Goal: Browse casually: Explore the website without a specific task or goal

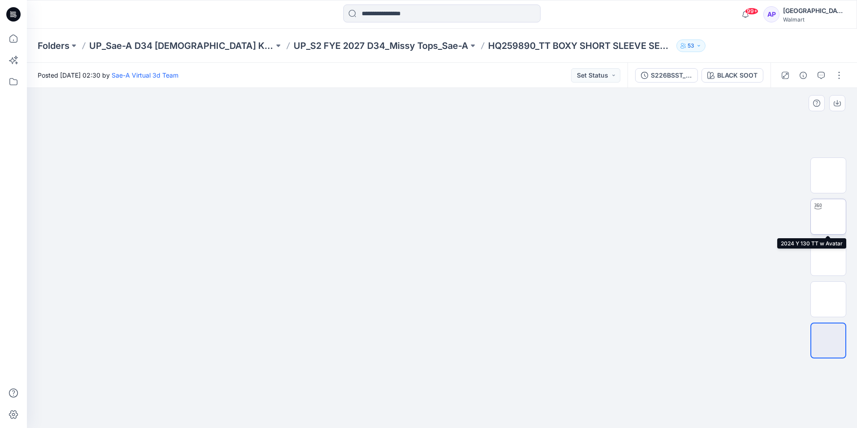
click at [829, 217] on img at bounding box center [829, 217] width 0 height 0
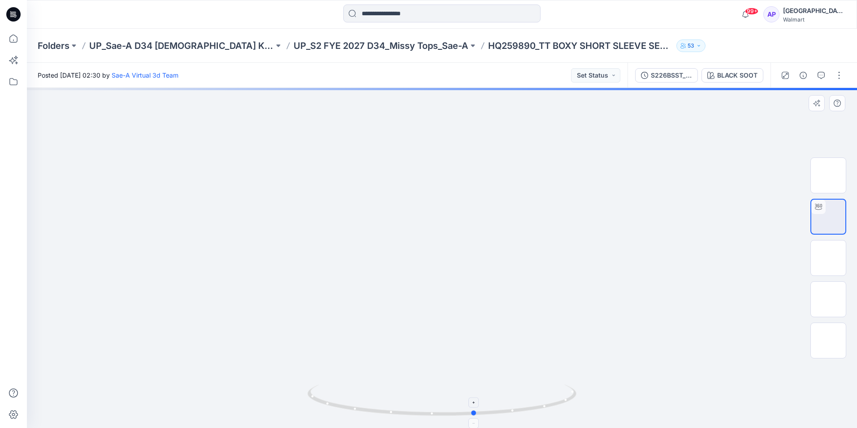
drag, startPoint x: 408, startPoint y: 389, endPoint x: 441, endPoint y: 409, distance: 38.8
click at [441, 409] on icon at bounding box center [443, 401] width 271 height 34
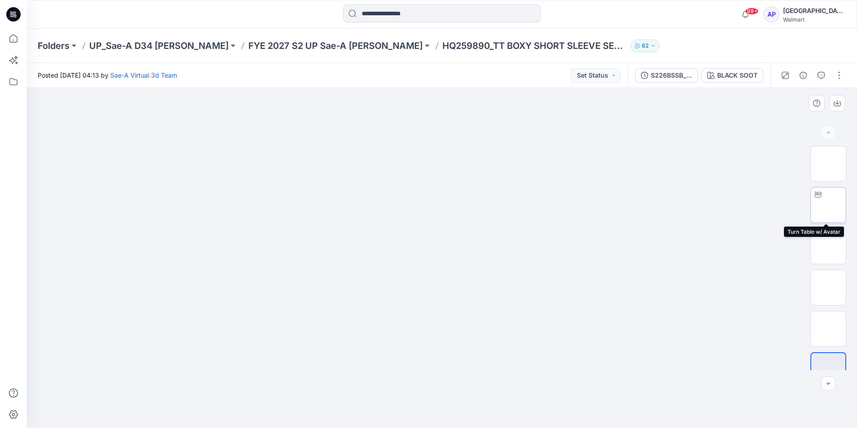
click at [817, 201] on div at bounding box center [818, 194] width 14 height 14
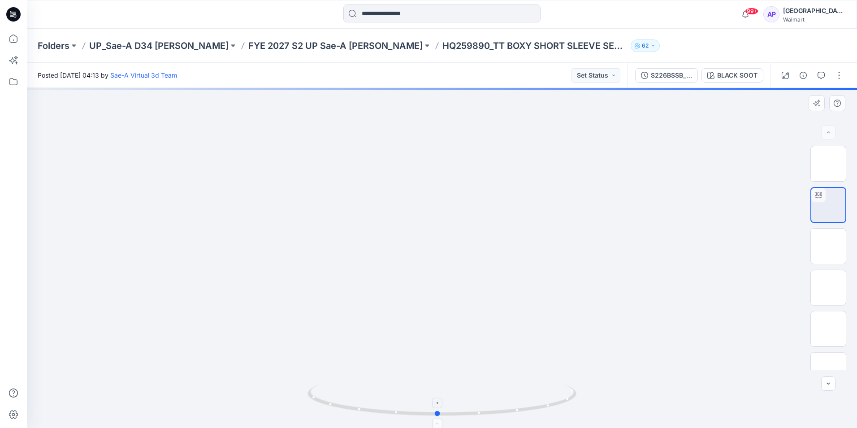
drag, startPoint x: 447, startPoint y: 389, endPoint x: 437, endPoint y: 412, distance: 24.3
click at [437, 412] on icon at bounding box center [443, 401] width 271 height 34
